Goal: Navigation & Orientation: Find specific page/section

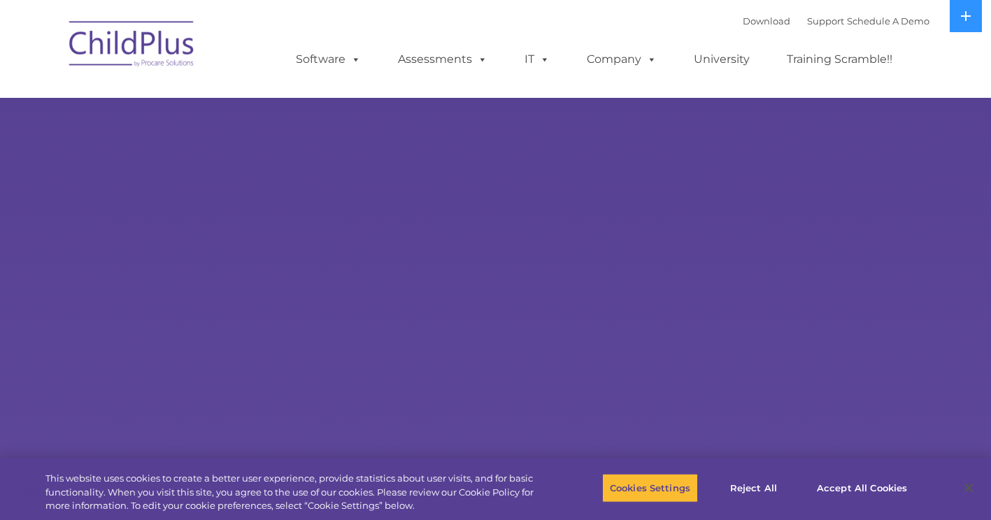
select select "MEDIUM"
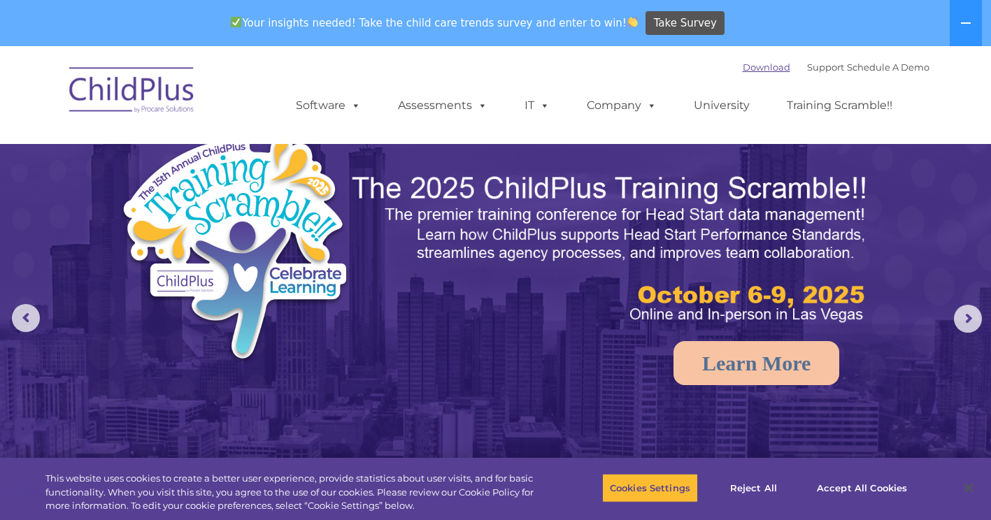
click at [759, 69] on link "Download" at bounding box center [767, 67] width 48 height 11
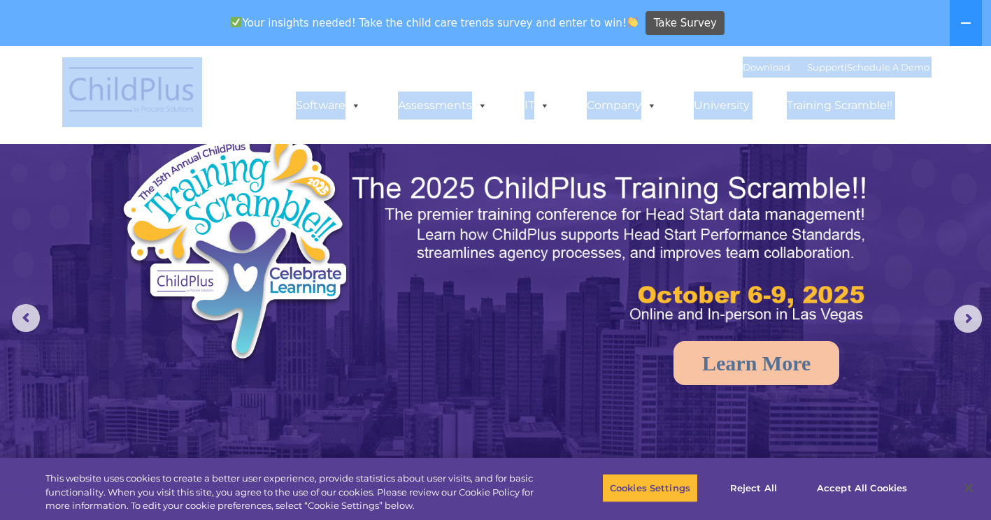
drag, startPoint x: -3, startPoint y: 66, endPoint x: 58, endPoint y: -10, distance: 97.0
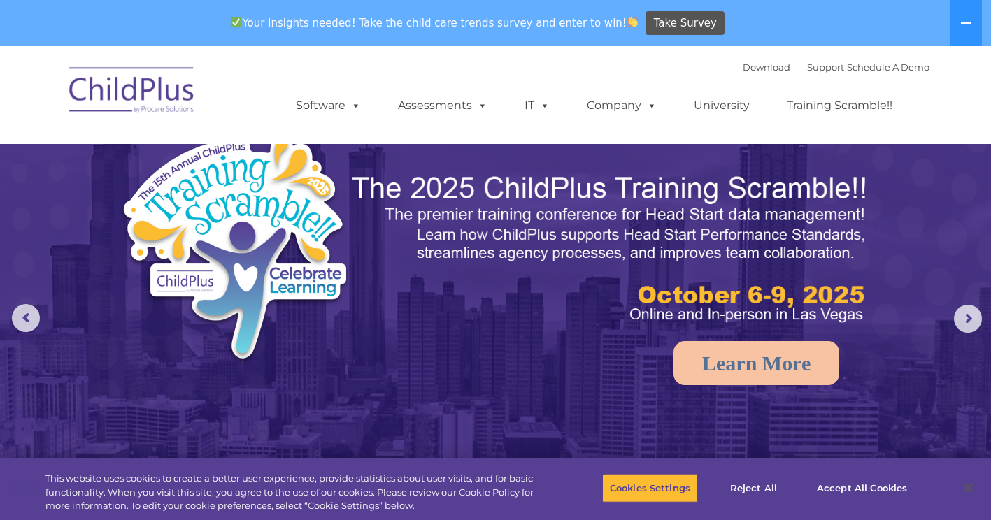
click at [29, 13] on div "Your insights needed! Take the child care trends survey and enter to win! Take …" at bounding box center [476, 23] width 952 height 45
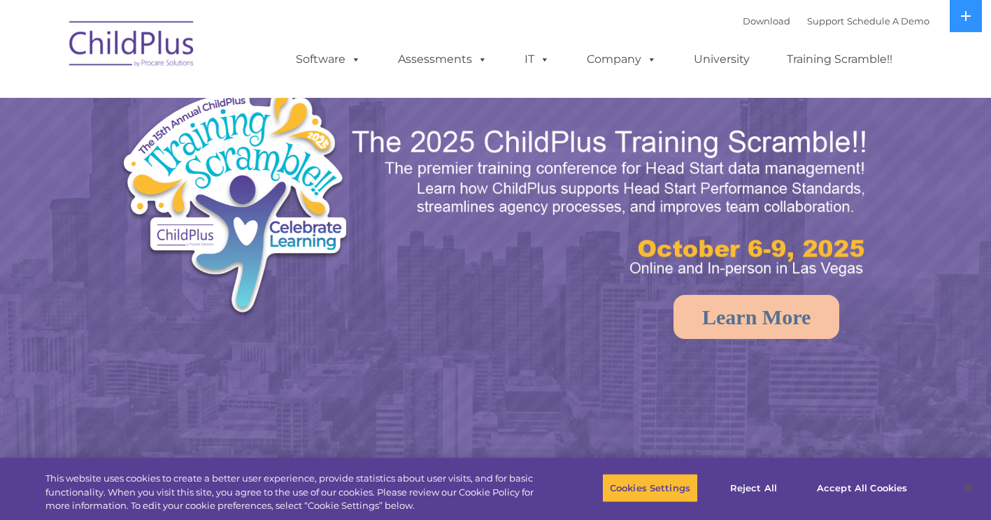
select select "MEDIUM"
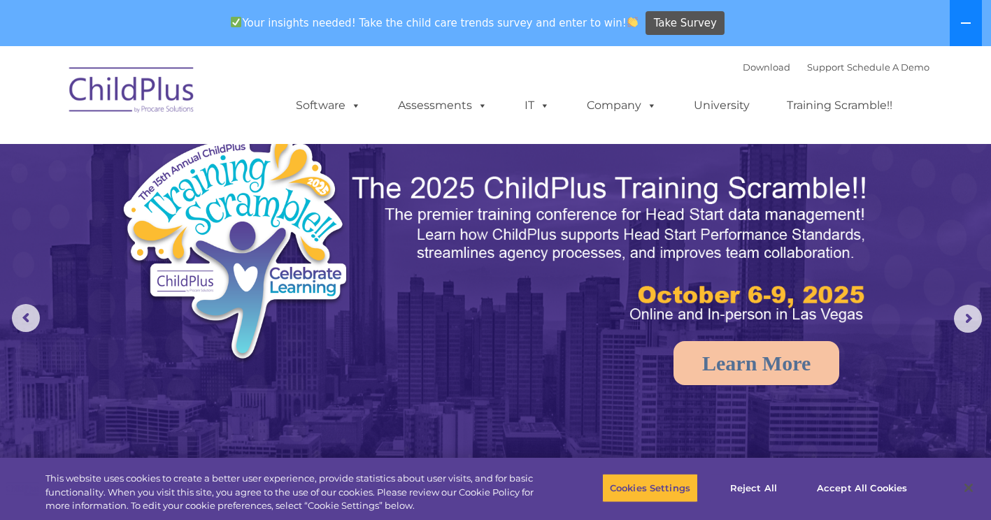
click at [972, 24] on icon at bounding box center [966, 22] width 11 height 11
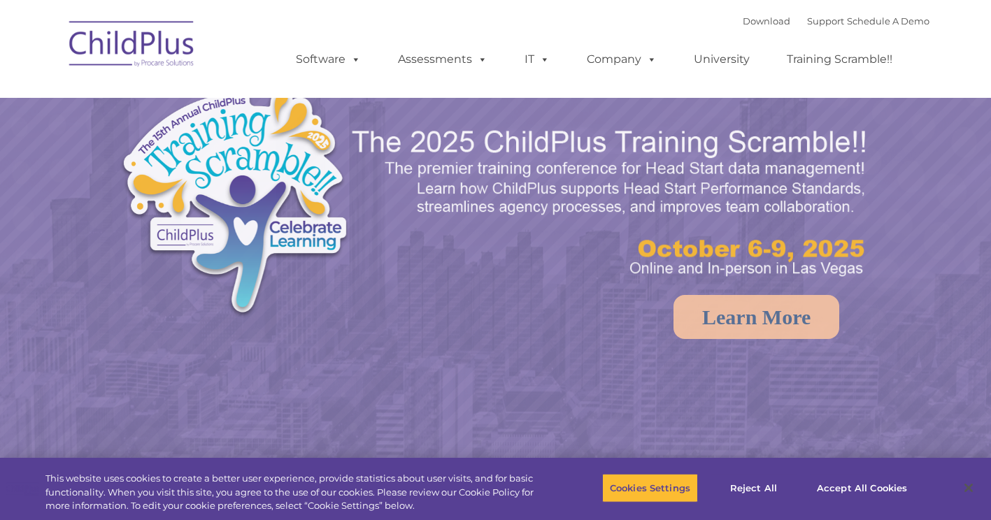
select select "MEDIUM"
